Goal: Information Seeking & Learning: Learn about a topic

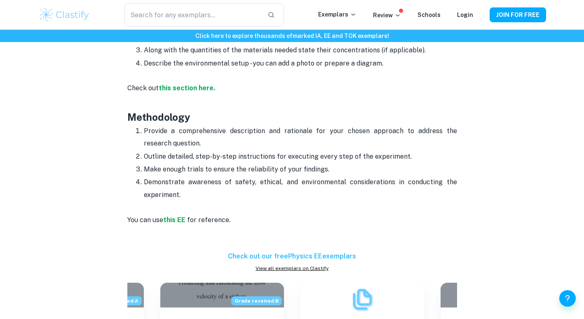
scroll to position [1243, 0]
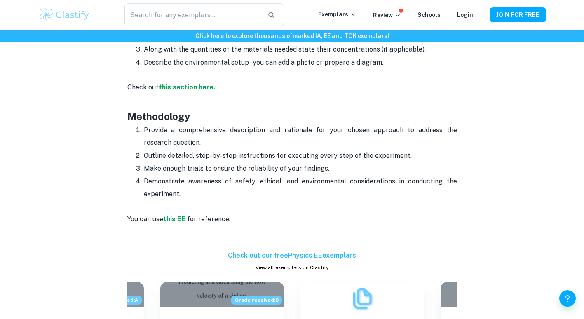
click at [177, 215] on strong "this EE" at bounding box center [174, 219] width 22 height 8
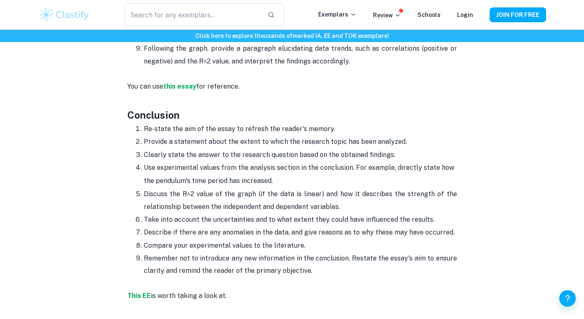
scroll to position [1832, 0]
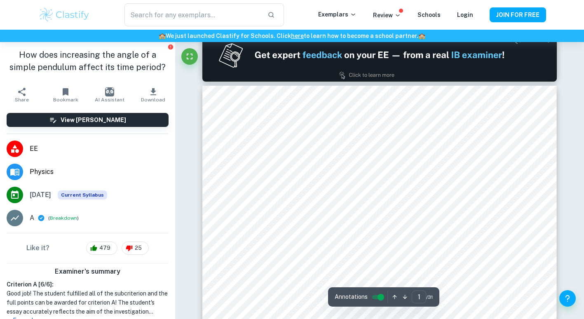
type input "2"
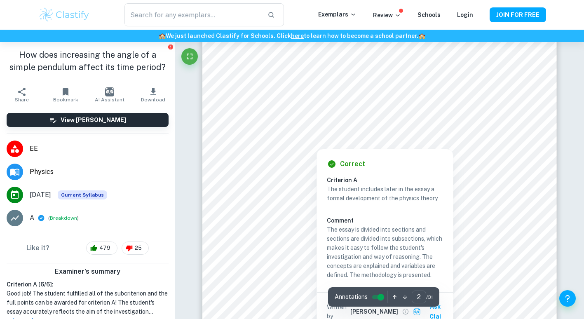
scroll to position [604, 0]
click at [291, 144] on div at bounding box center [317, 141] width 124 height 9
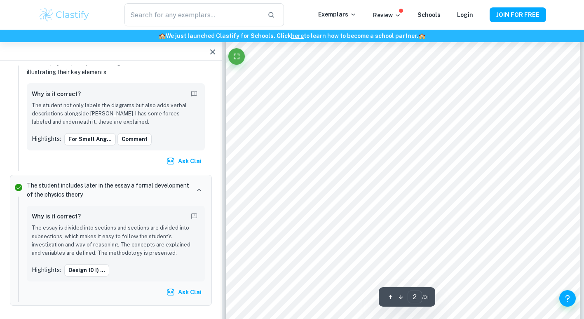
scroll to position [648, 0]
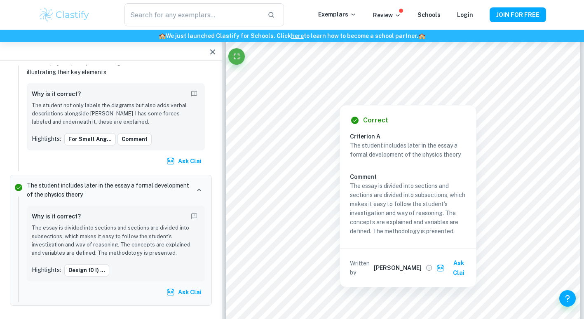
click at [289, 102] on div at bounding box center [340, 98] width 124 height 9
click at [296, 99] on div at bounding box center [340, 98] width 124 height 9
click at [281, 97] on div at bounding box center [340, 98] width 124 height 9
click at [296, 88] on div at bounding box center [407, 91] width 261 height 9
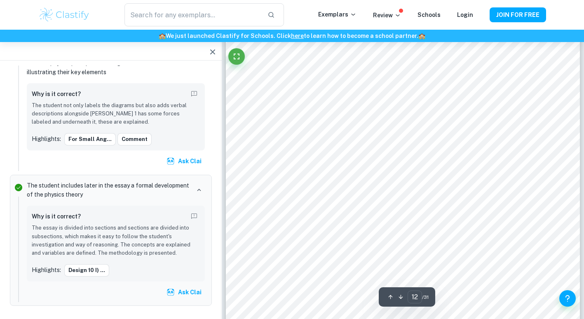
scroll to position [5317, 0]
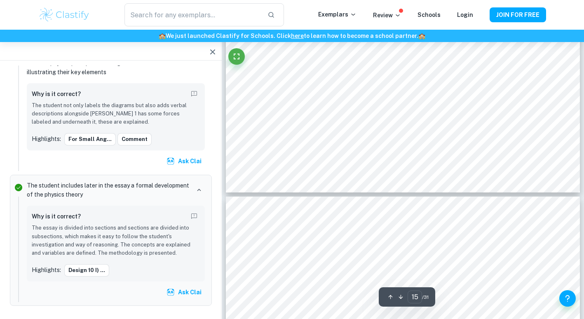
type input "16"
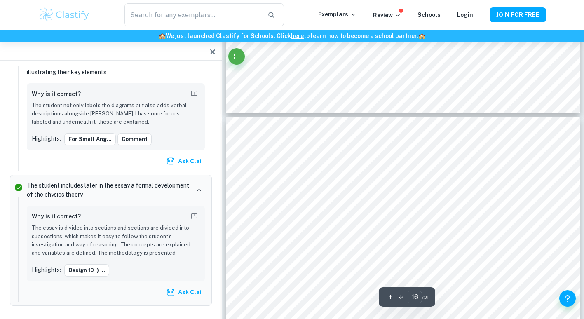
scroll to position [7120, 0]
